Goal: Task Accomplishment & Management: Manage account settings

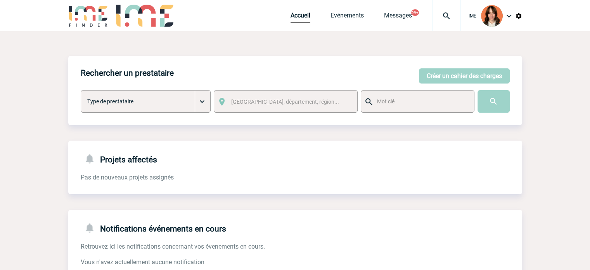
click at [445, 8] on div at bounding box center [446, 15] width 29 height 31
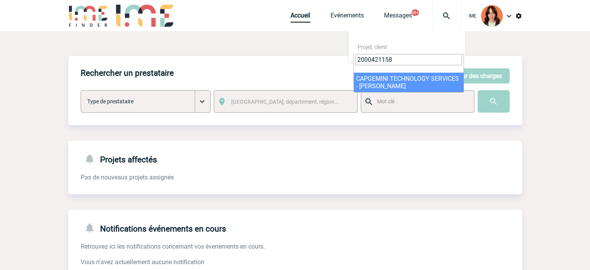
type input "2000421158"
select select "20659"
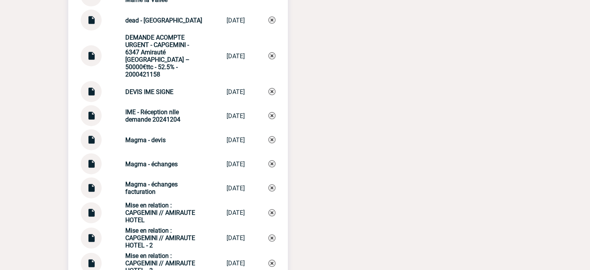
scroll to position [1784, 0]
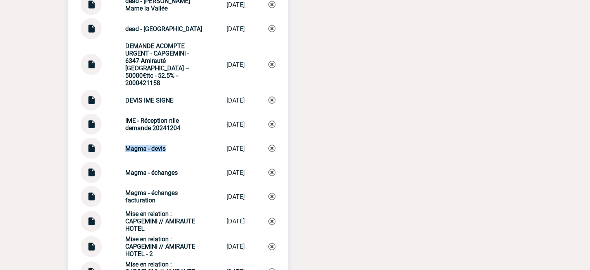
drag, startPoint x: 118, startPoint y: 153, endPoint x: 174, endPoint y: 153, distance: 56.2
click at [174, 153] on div "Magma - devis Magma - devis [DATE]" at bounding box center [178, 148] width 195 height 21
click at [126, 150] on div "Magma - devis Magma - devis [DATE]" at bounding box center [178, 148] width 195 height 21
drag, startPoint x: 117, startPoint y: 145, endPoint x: 146, endPoint y: 146, distance: 29.1
click at [146, 146] on div "Magma - devis Magma - devis [DATE]" at bounding box center [178, 148] width 195 height 21
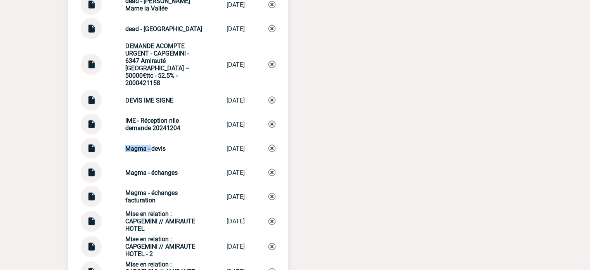
copy strong "Magma -"
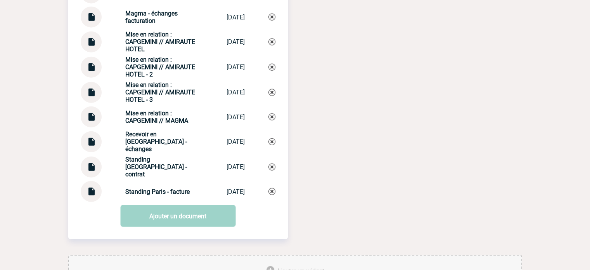
scroll to position [1997, 0]
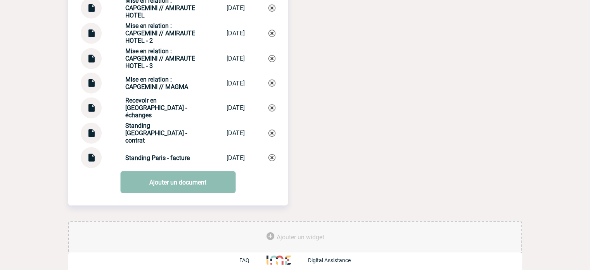
click at [167, 178] on link "Ajouter un document" at bounding box center [177, 182] width 115 height 22
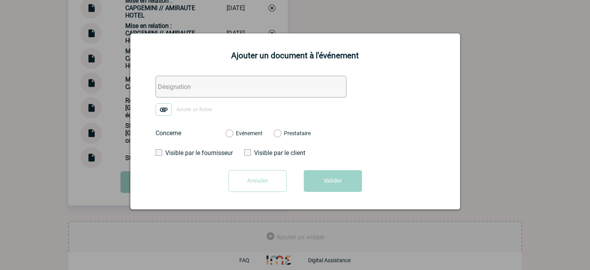
click at [200, 89] on input "text" at bounding box center [251, 87] width 191 height 22
paste input "Magma -"
type input "Magma - FACTURE"
click at [156, 112] on img at bounding box center [164, 109] width 16 height 12
click at [0, 0] on input "Ajouter un fichier" at bounding box center [0, 0] width 0 height 0
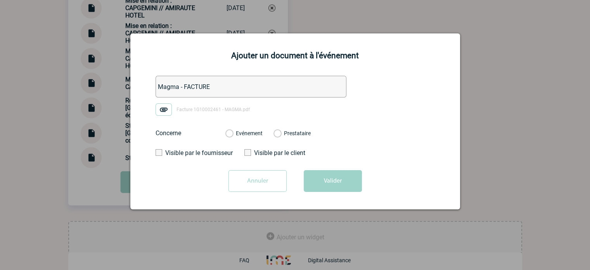
click at [233, 138] on div "Evénement Prestataire 2100069180 - [GEOGRAPHIC_DATA]" at bounding box center [268, 133] width 98 height 20
click at [259, 138] on div "Evénement Prestataire 2100069180 - [GEOGRAPHIC_DATA]" at bounding box center [268, 133] width 98 height 20
click at [233, 136] on label "Evénement" at bounding box center [228, 133] width 7 height 7
click at [0, 0] on input "Evénement" at bounding box center [0, 0] width 0 height 0
click at [306, 181] on button "Valider" at bounding box center [333, 181] width 58 height 22
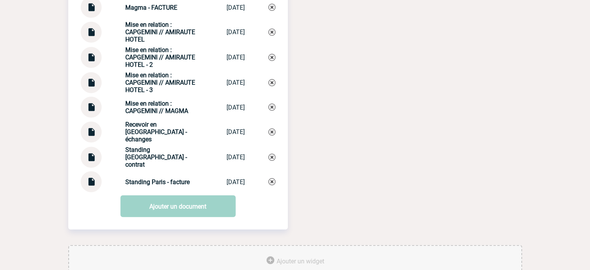
click at [90, 178] on img at bounding box center [91, 178] width 10 height 15
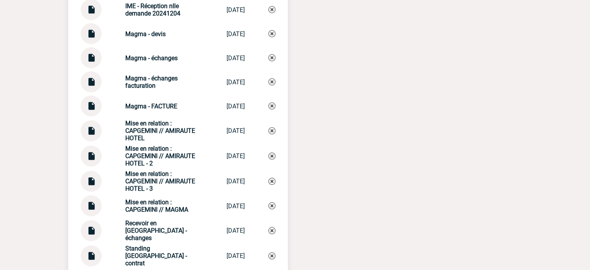
scroll to position [1881, 0]
